Goal: Information Seeking & Learning: Learn about a topic

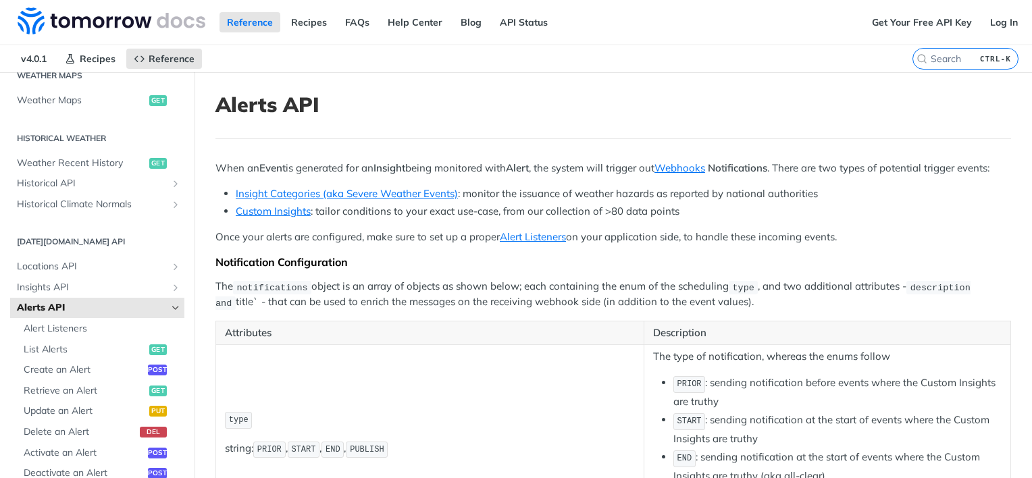
scroll to position [648, 0]
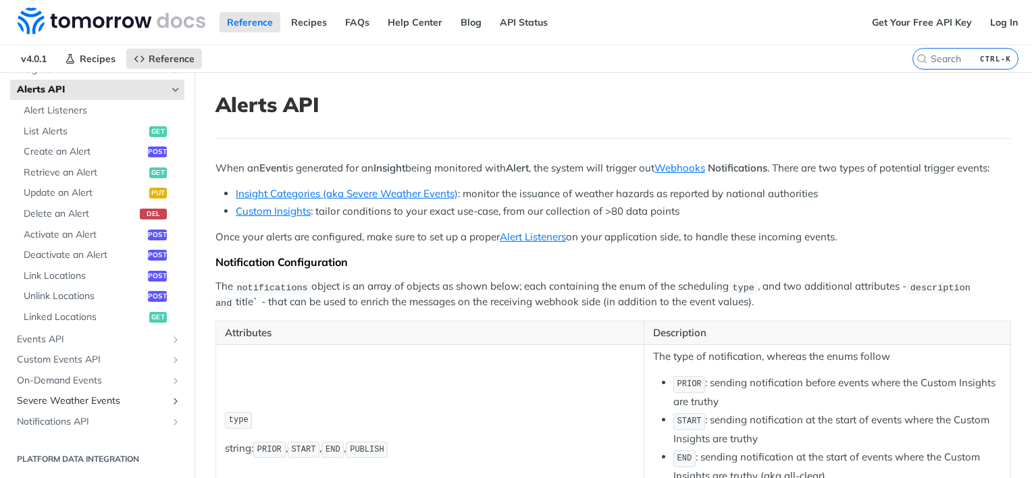
click at [61, 403] on span "Severe Weather Events" at bounding box center [92, 402] width 150 height 14
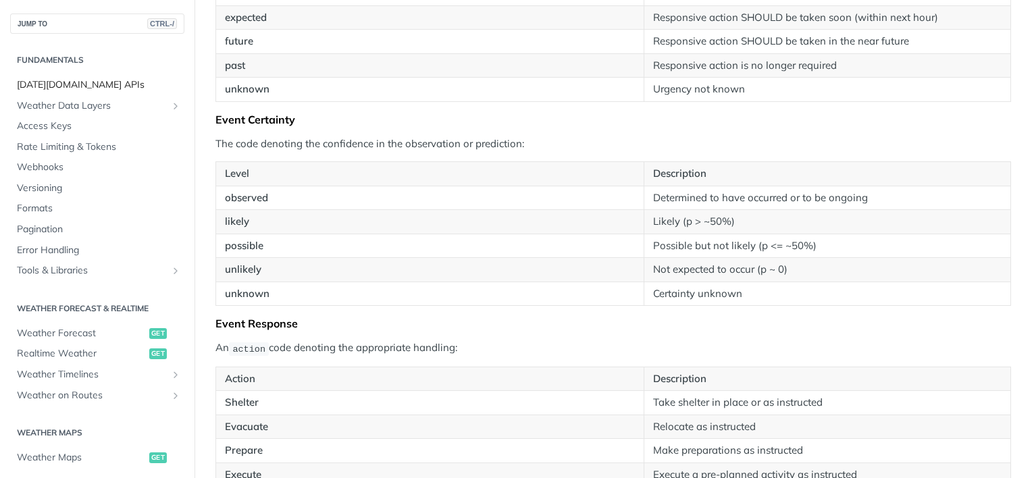
click at [80, 80] on span "[DATE][DOMAIN_NAME] APIs" at bounding box center [99, 85] width 164 height 14
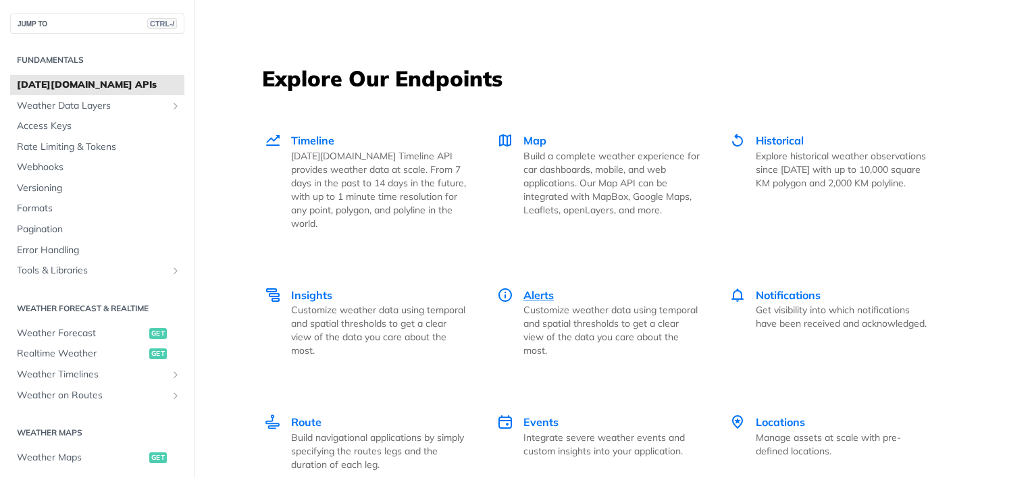
click at [526, 289] on span "Alerts" at bounding box center [539, 296] width 30 height 14
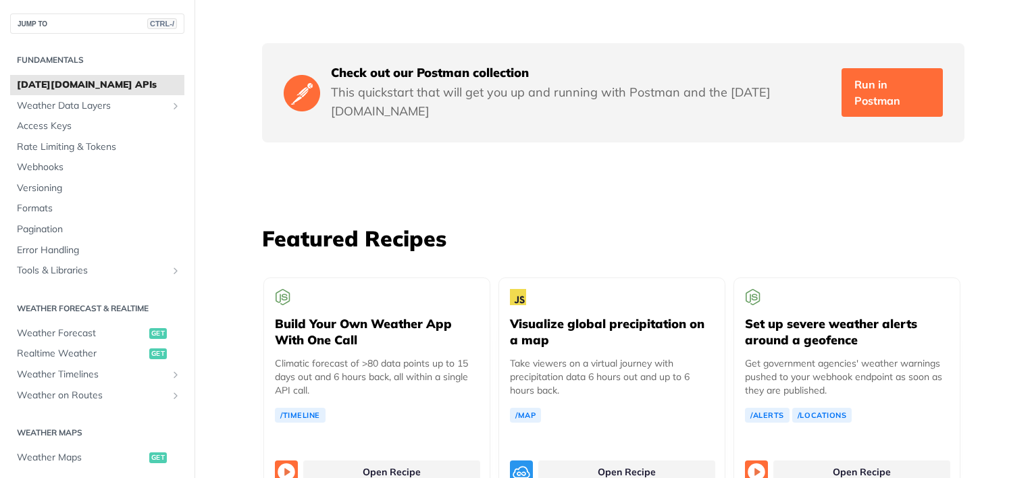
scroll to position [2307, 0]
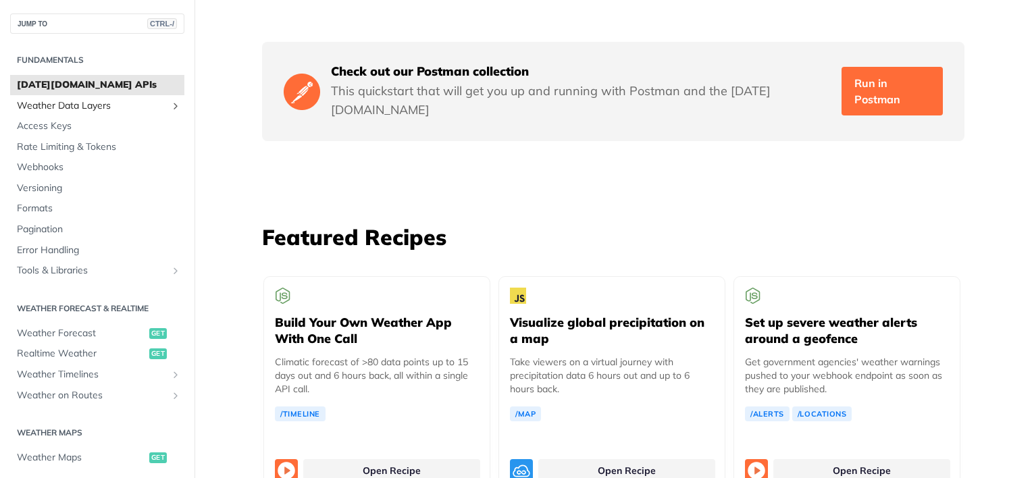
click at [114, 107] on span "Weather Data Layers" at bounding box center [92, 106] width 150 height 14
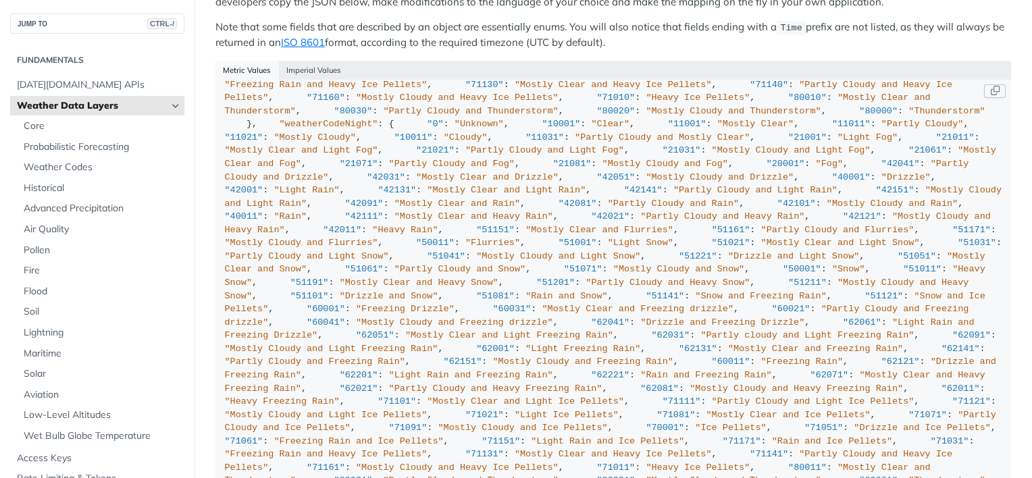
scroll to position [3725, 0]
drag, startPoint x: 340, startPoint y: 169, endPoint x: 249, endPoint y: 170, distance: 90.6
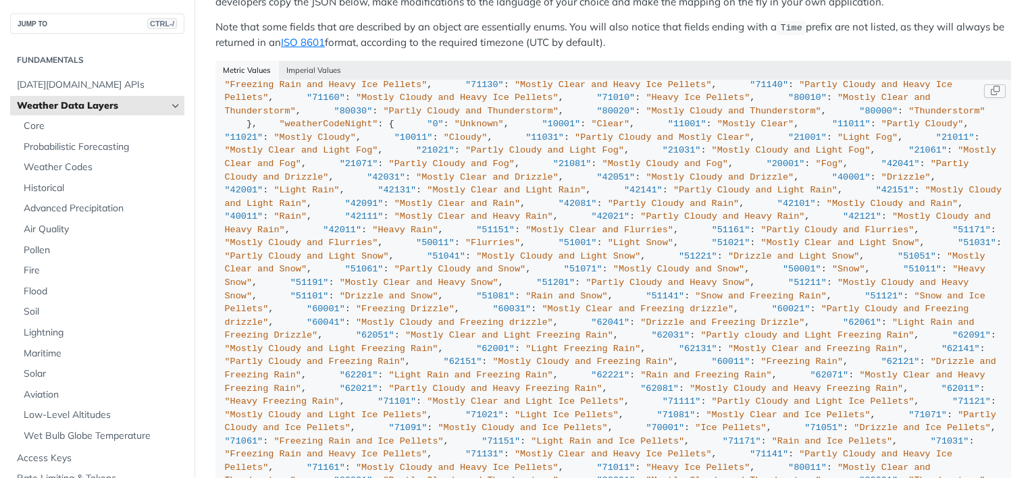
copy span "weedGrassweedIndex"
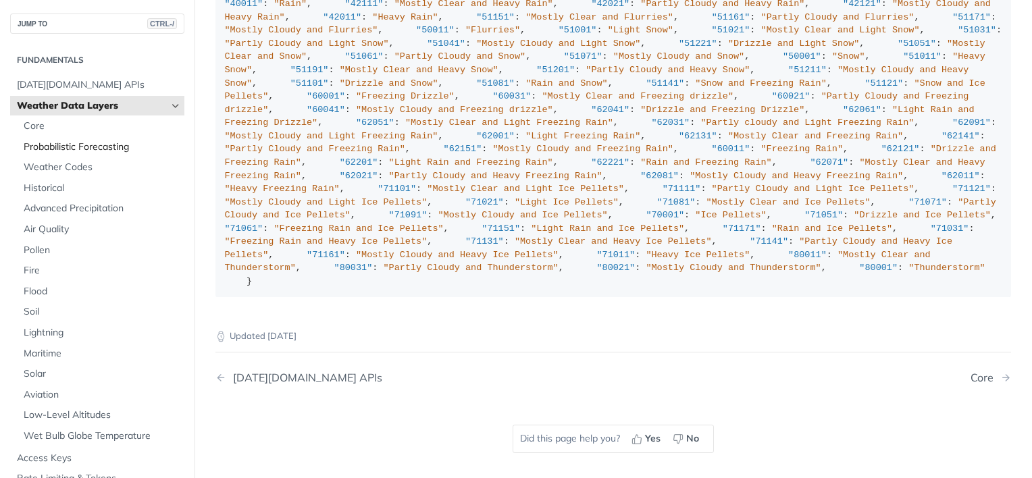
scroll to position [1491, 0]
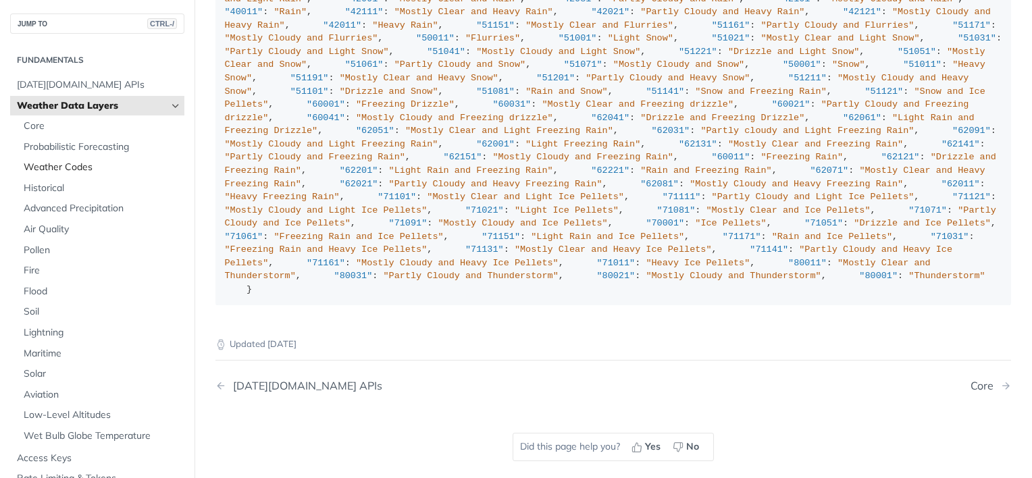
click at [68, 167] on span "Weather Codes" at bounding box center [102, 168] width 157 height 14
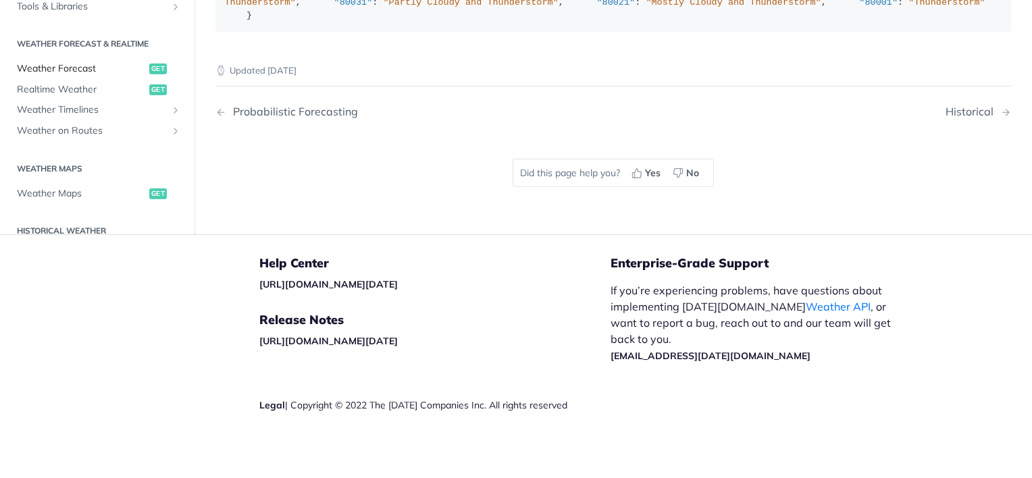
scroll to position [362, 0]
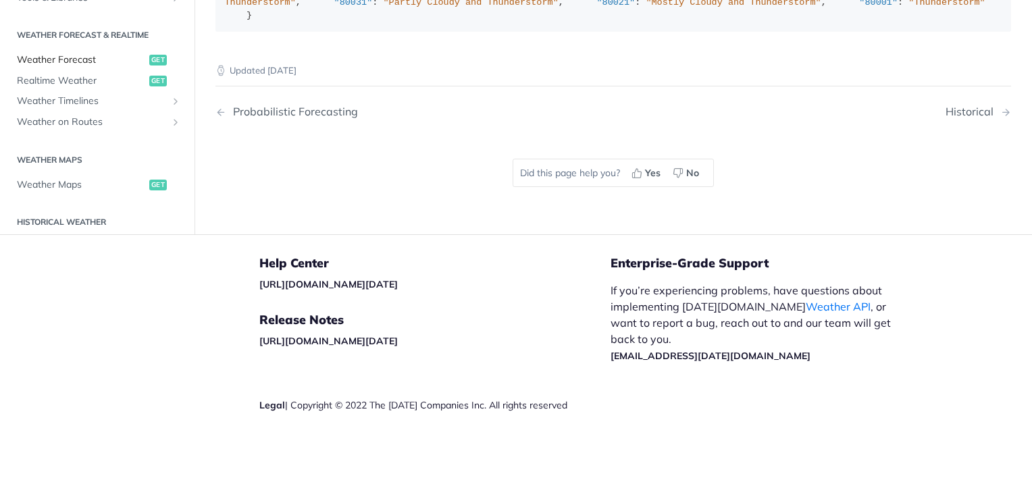
click at [72, 68] on span "Weather Forecast" at bounding box center [81, 61] width 129 height 14
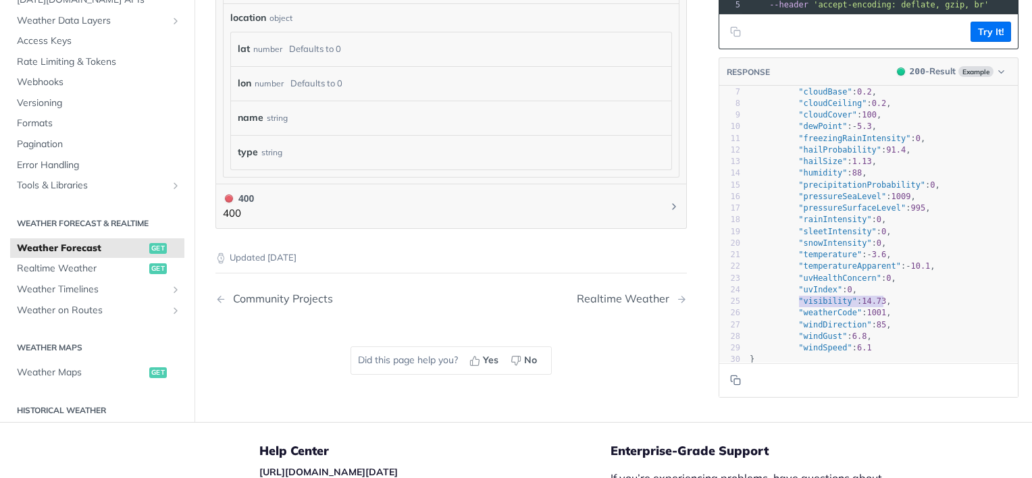
type textarea ""visibility": 14.73,"
drag, startPoint x: 873, startPoint y: 304, endPoint x: 785, endPoint y: 305, distance: 87.9
click at [785, 305] on pre ""visibility" : 14.73 ," at bounding box center [882, 301] width 271 height 11
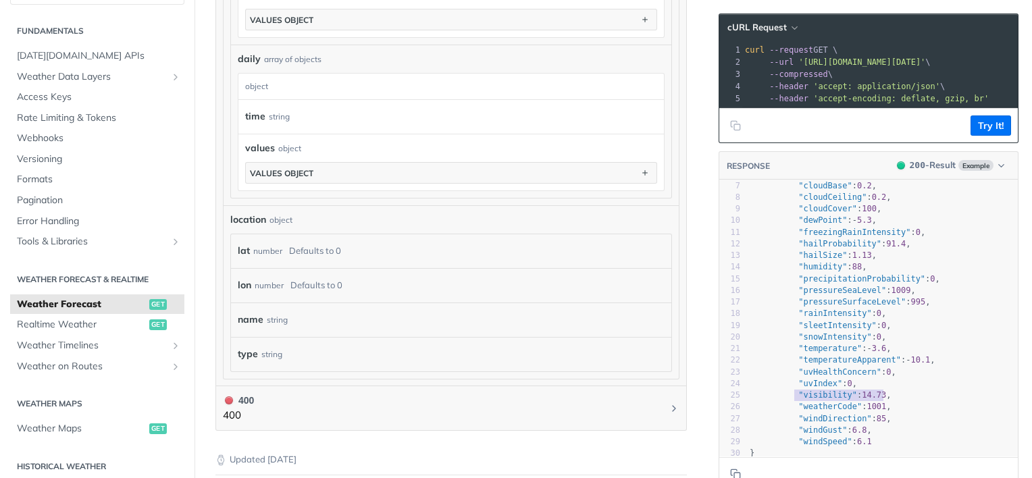
scroll to position [1122, 0]
click at [87, 319] on span "Realtime Weather" at bounding box center [81, 325] width 129 height 14
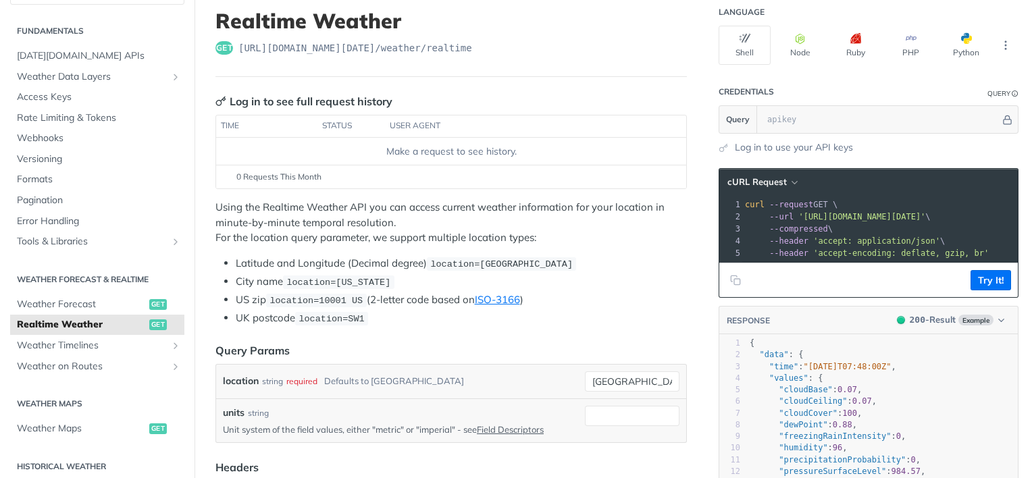
scroll to position [41, 0]
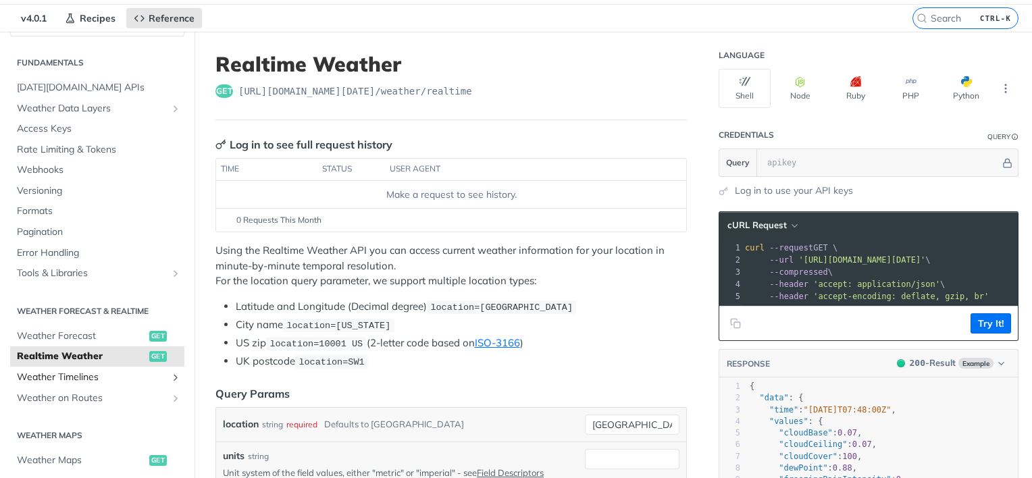
click at [170, 374] on icon "Show subpages for Weather Timelines" at bounding box center [175, 377] width 11 height 11
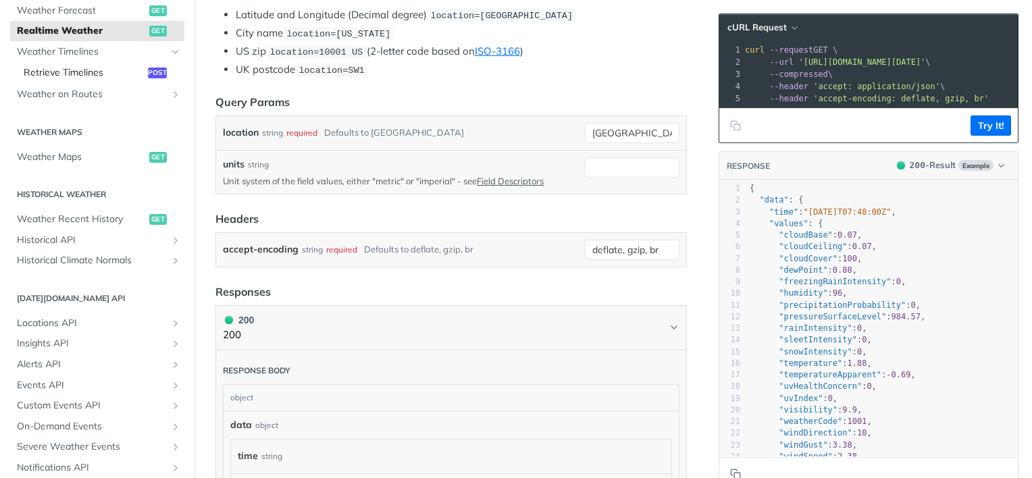
scroll to position [324, 0]
click at [156, 361] on span "Alerts API" at bounding box center [92, 364] width 150 height 14
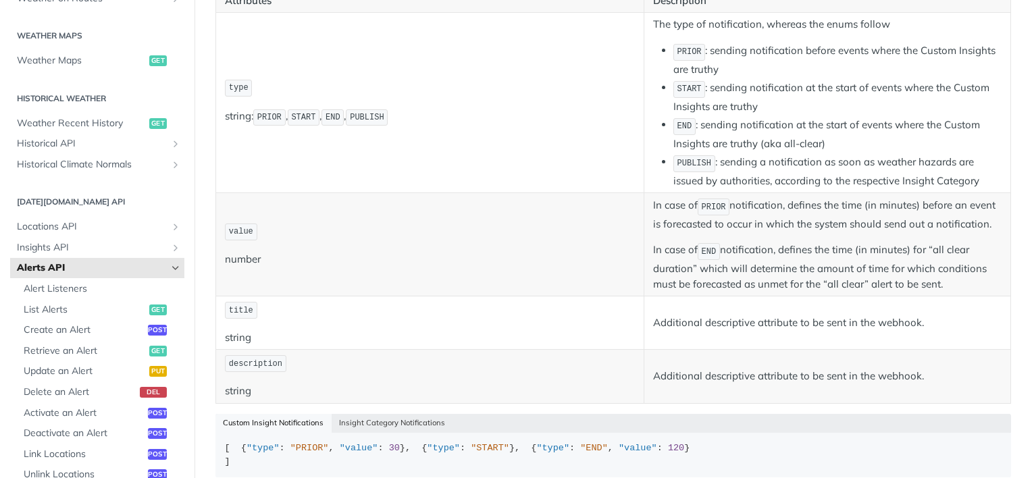
scroll to position [399, 0]
click at [73, 307] on span "List Alerts" at bounding box center [85, 308] width 122 height 14
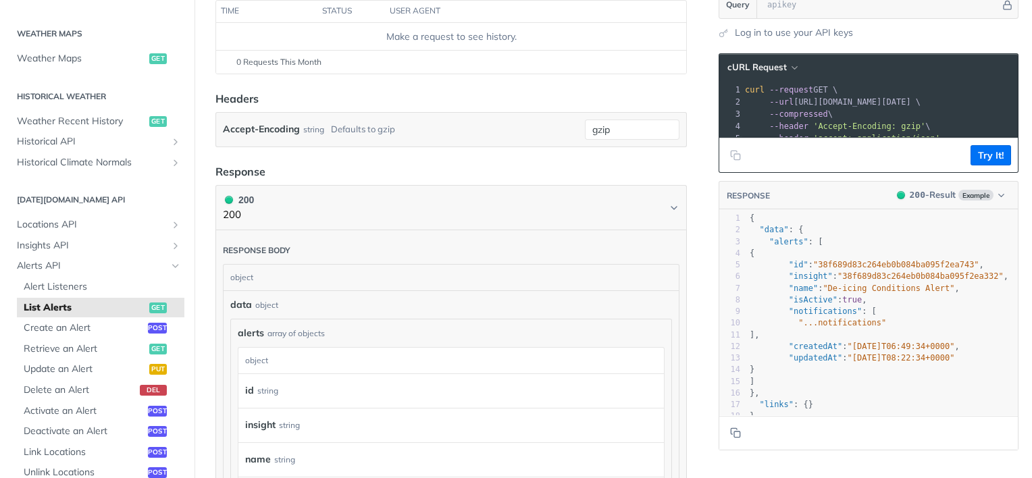
scroll to position [202, 0]
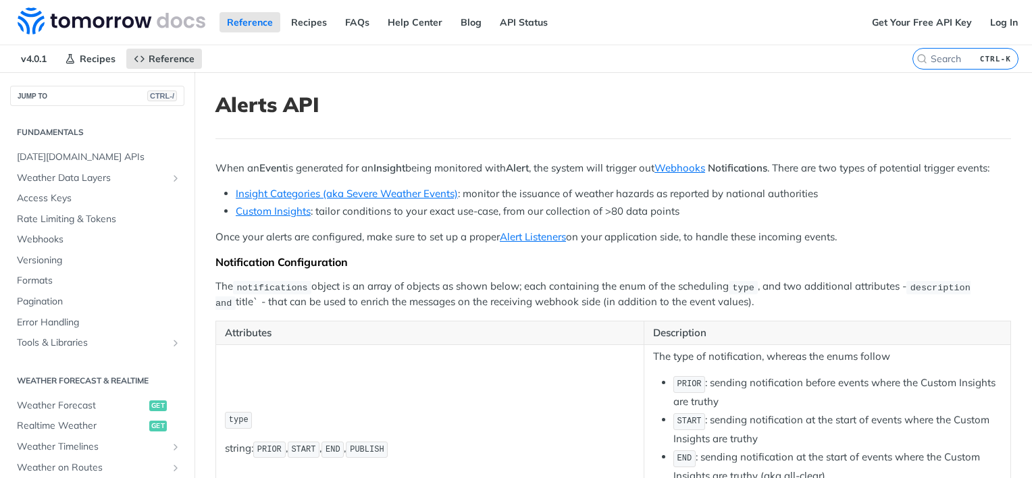
scroll to position [386, 0]
